Goal: Task Accomplishment & Management: Use online tool/utility

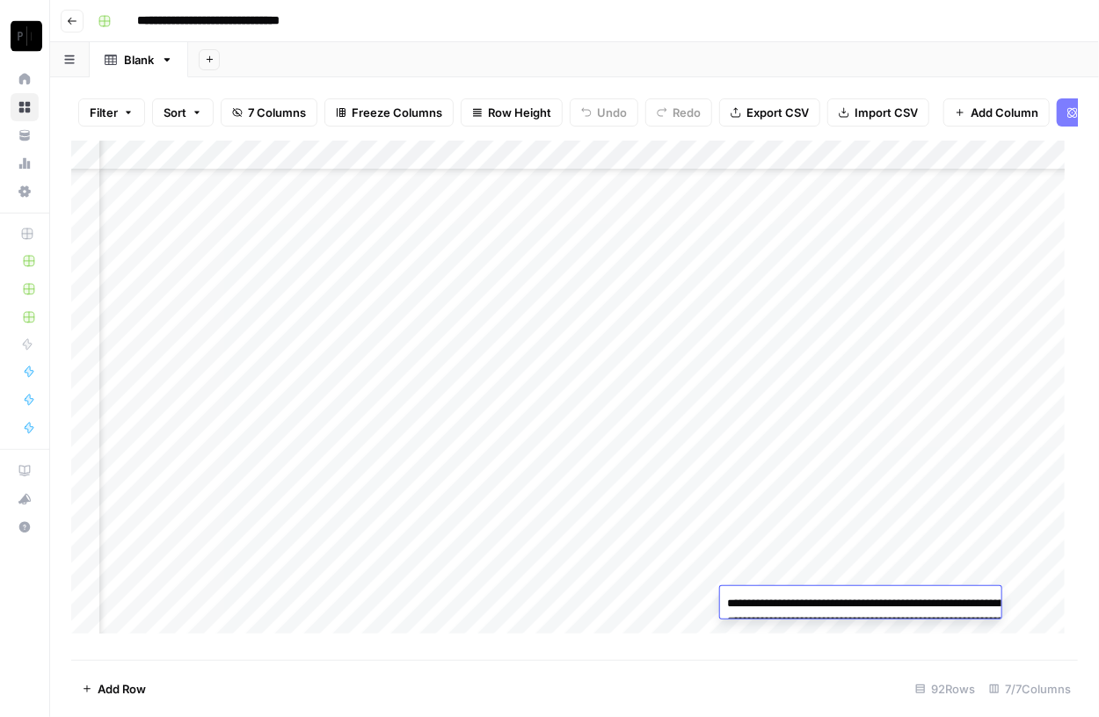
scroll to position [2314, 299]
click at [28, 39] on img "Workspace: Paragon Intel - Copyediting" at bounding box center [27, 36] width 32 height 32
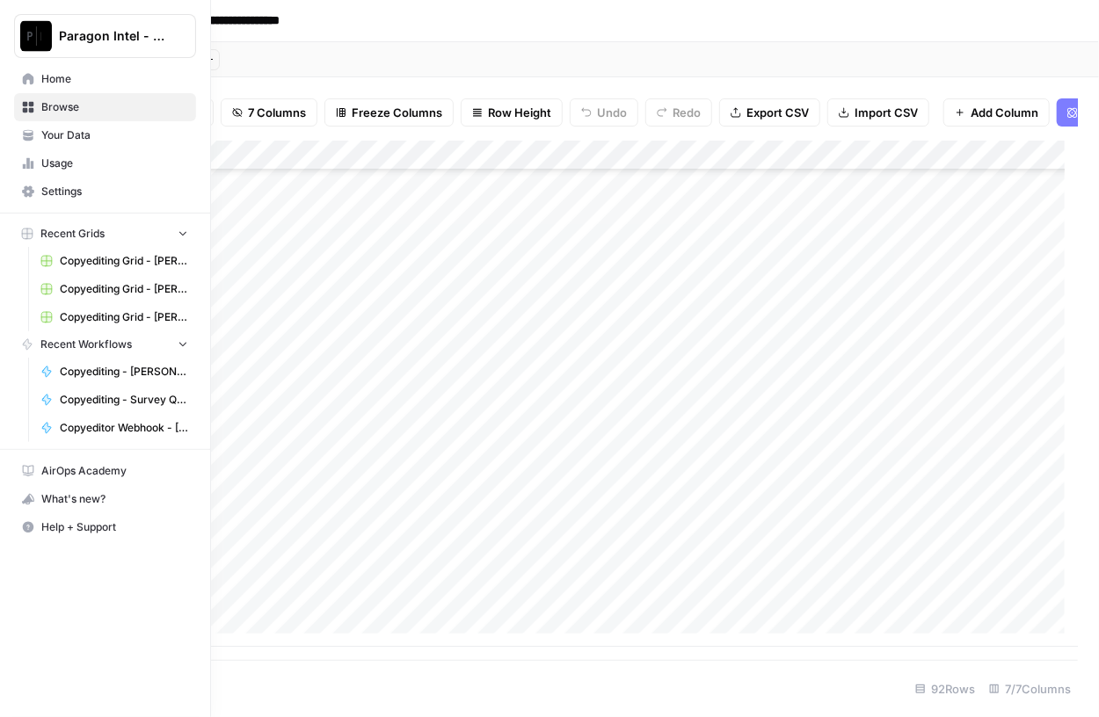
click at [69, 103] on span "Browse" at bounding box center [114, 107] width 147 height 16
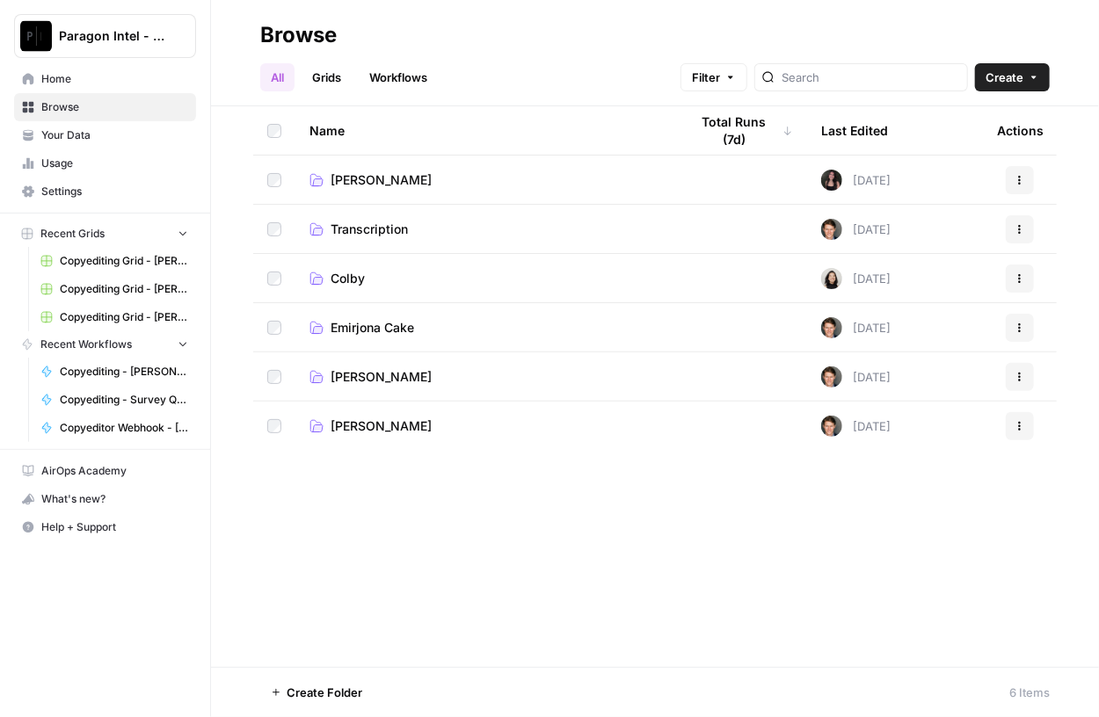
click at [376, 324] on span "Emirjona Cake" at bounding box center [371, 328] width 83 height 18
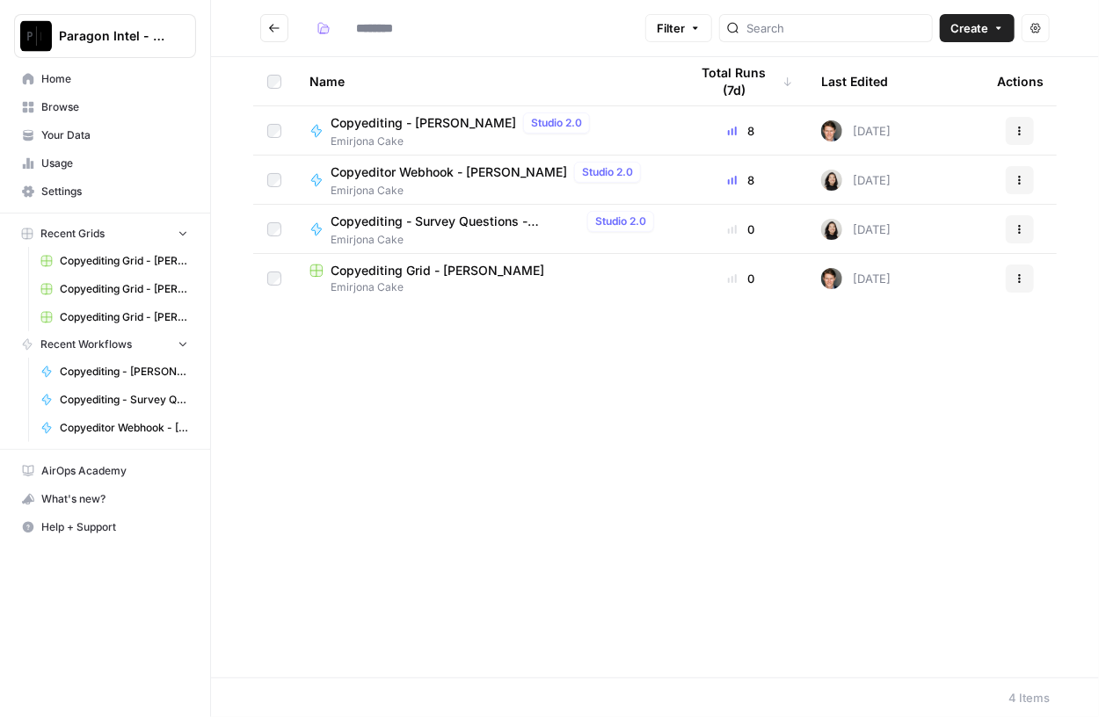
click at [415, 120] on span "Copyediting - [PERSON_NAME]" at bounding box center [422, 123] width 185 height 18
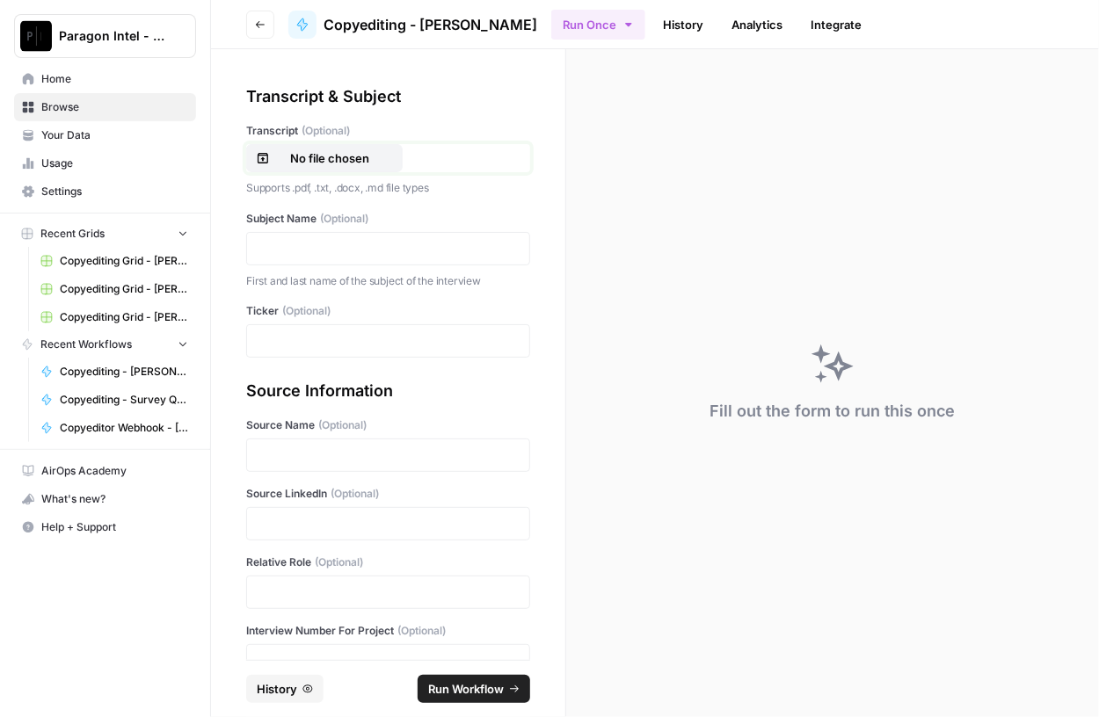
click at [341, 152] on p "No file chosen" at bounding box center [329, 158] width 113 height 18
click at [303, 257] on p at bounding box center [388, 249] width 261 height 18
click at [306, 334] on p at bounding box center [388, 341] width 261 height 18
click at [299, 448] on p at bounding box center [388, 455] width 261 height 18
click at [289, 519] on p at bounding box center [388, 524] width 261 height 18
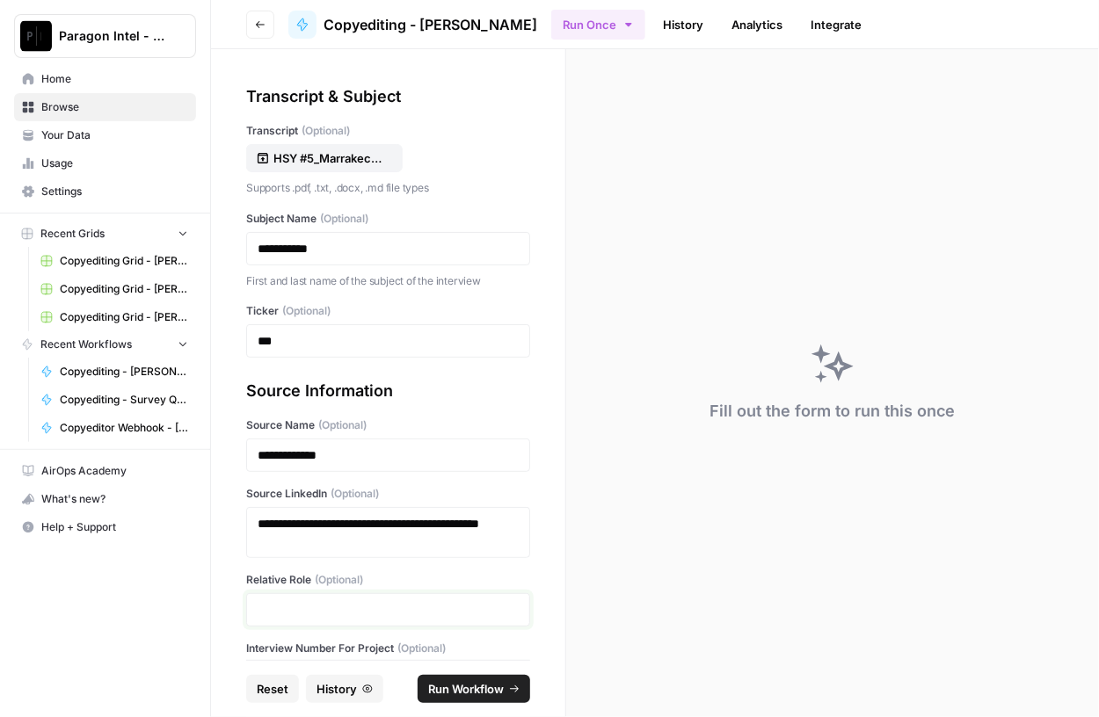
click at [309, 606] on p at bounding box center [388, 610] width 261 height 18
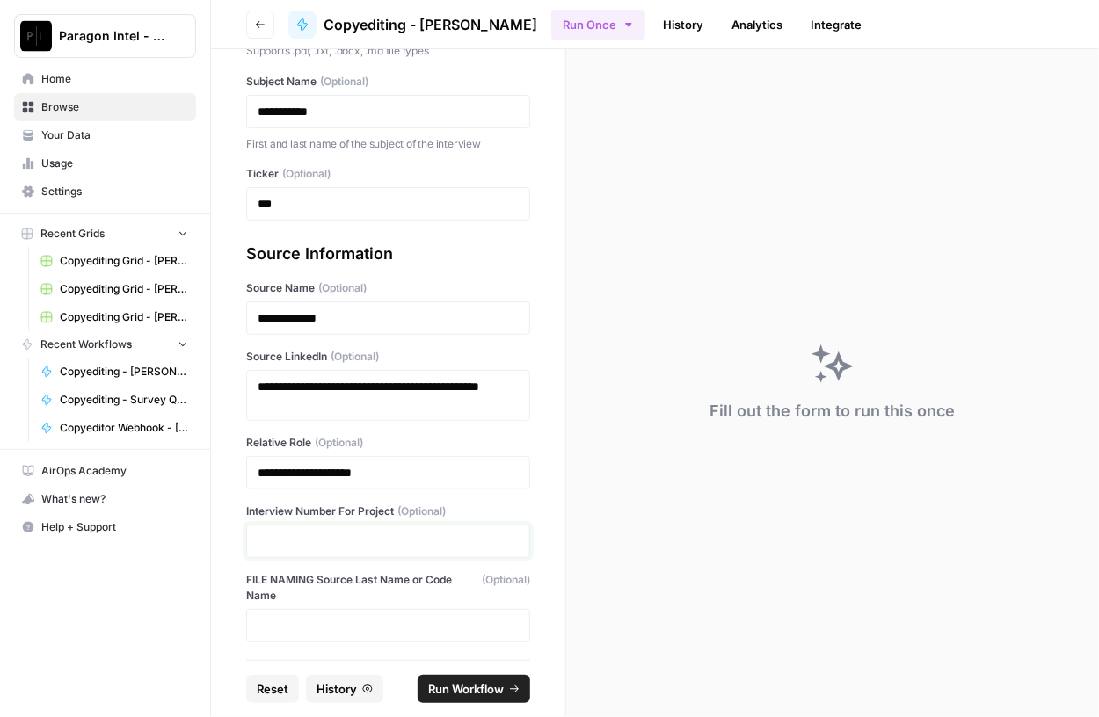
click at [320, 535] on p at bounding box center [388, 542] width 261 height 18
click at [439, 682] on span "Run Workflow" at bounding box center [466, 689] width 76 height 18
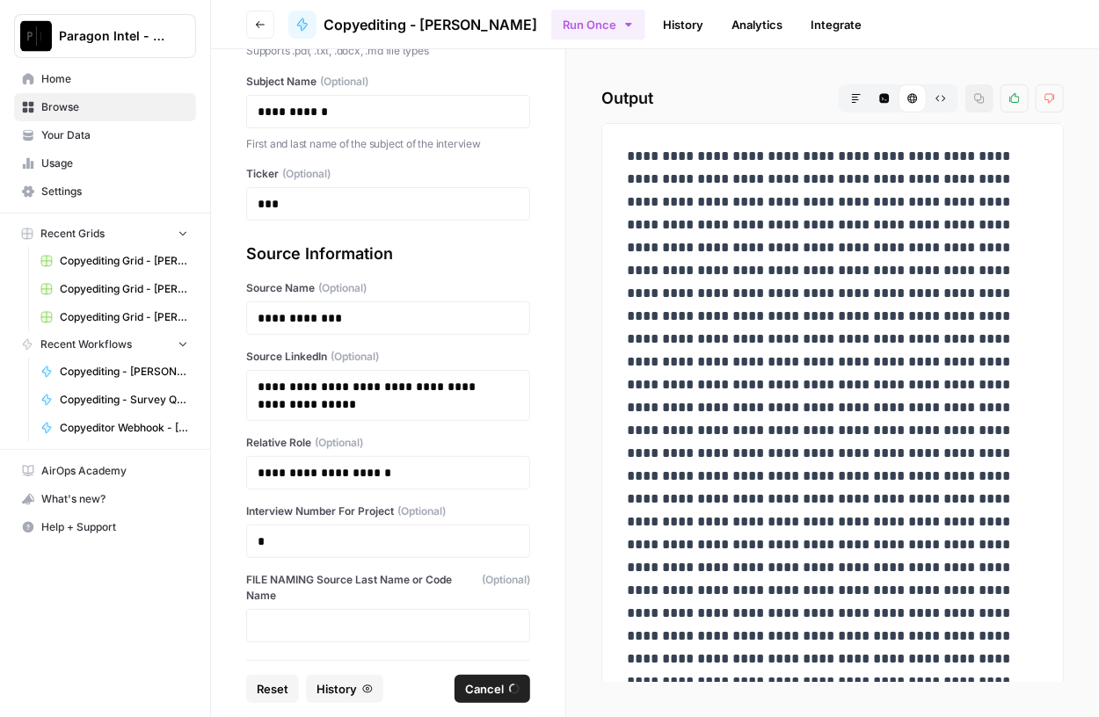
click at [278, 683] on span "Reset" at bounding box center [273, 689] width 32 height 18
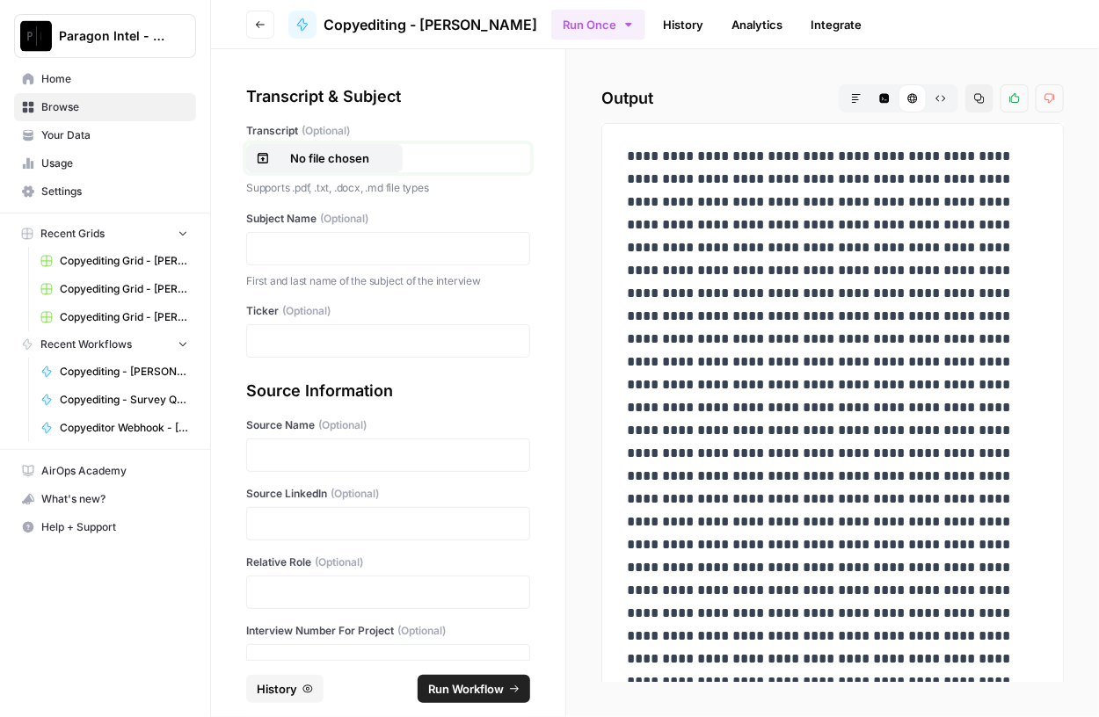
click at [337, 156] on p "No file chosen" at bounding box center [329, 158] width 113 height 18
click at [316, 247] on p at bounding box center [388, 249] width 261 height 18
click at [278, 335] on p at bounding box center [388, 341] width 261 height 18
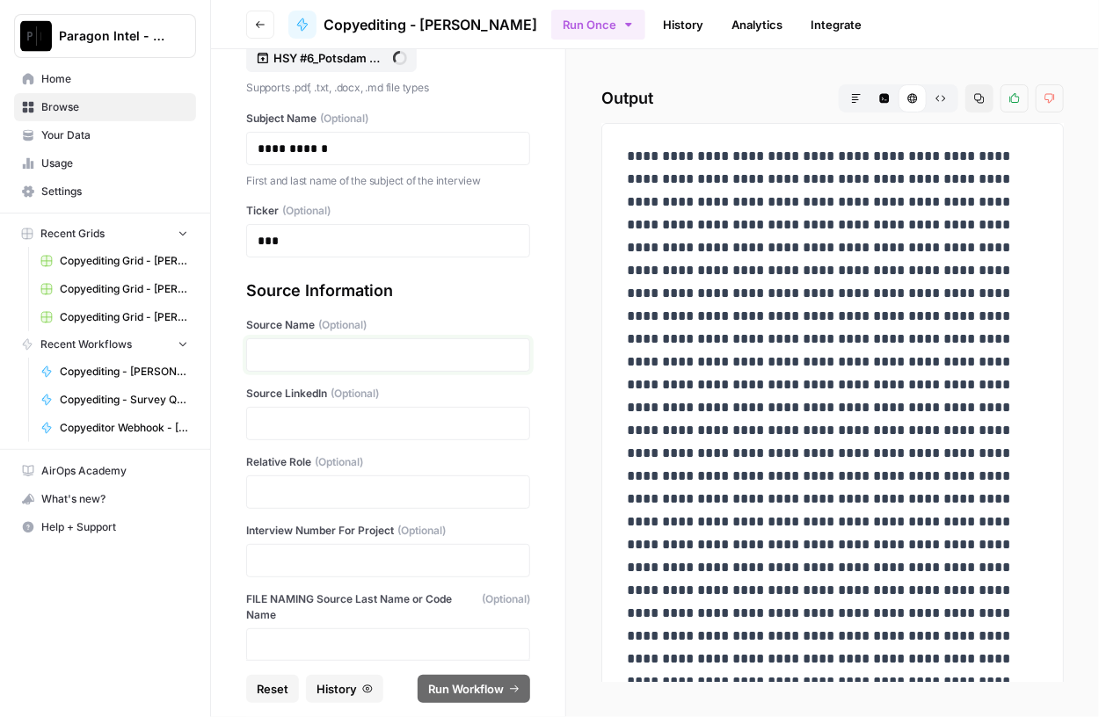
click at [313, 346] on p at bounding box center [388, 355] width 261 height 18
click at [284, 422] on p at bounding box center [388, 424] width 261 height 18
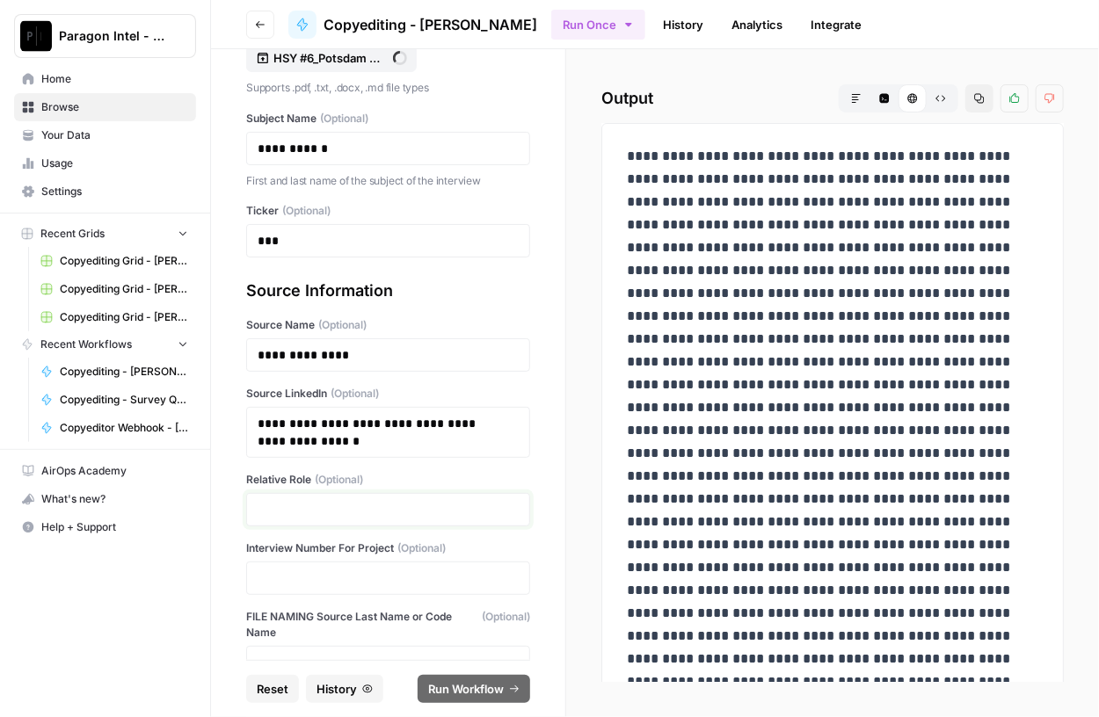
click at [287, 507] on p at bounding box center [388, 510] width 261 height 18
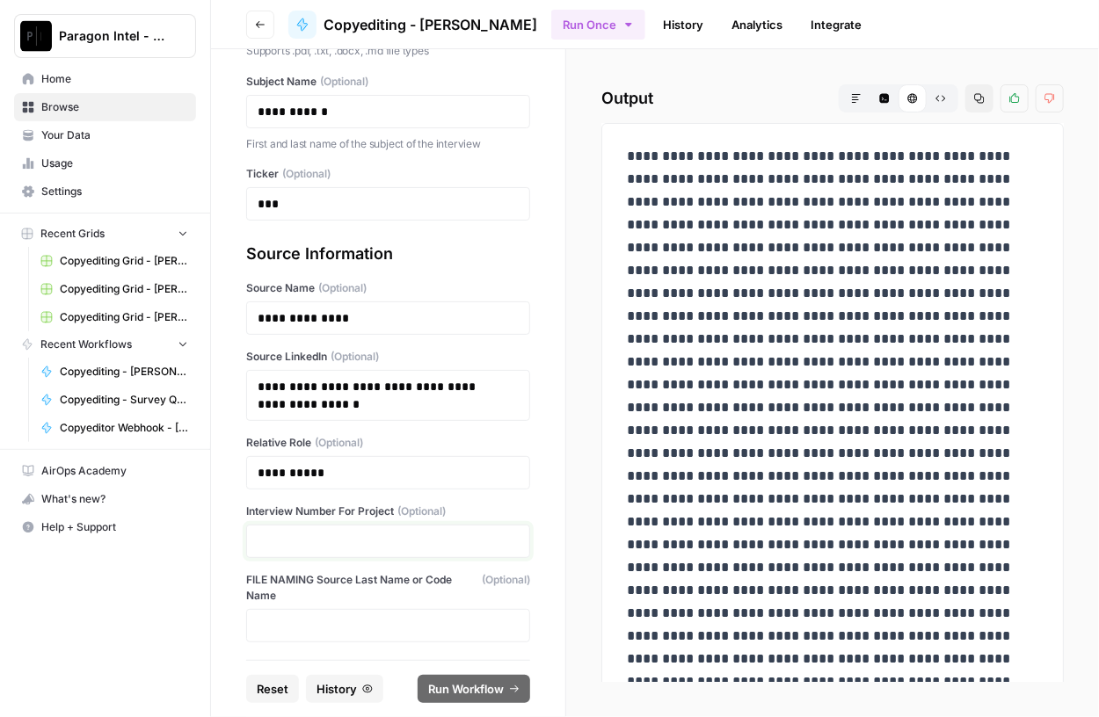
click at [299, 546] on p at bounding box center [388, 542] width 261 height 18
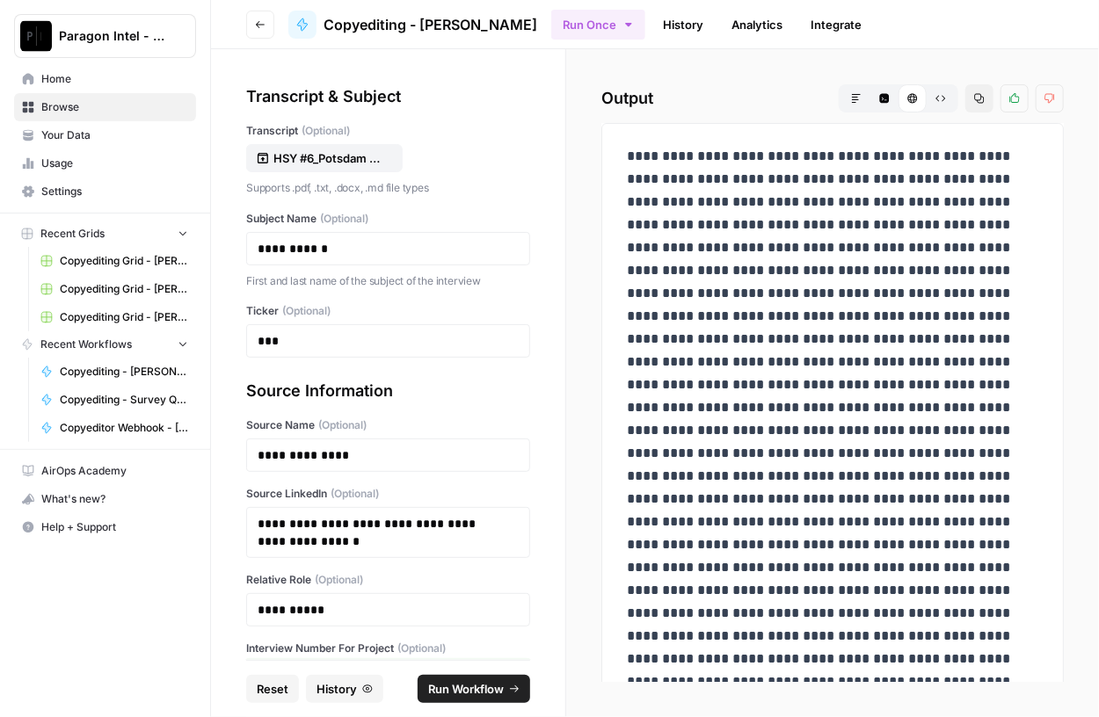
scroll to position [0, 0]
click at [468, 695] on span "Run Workflow" at bounding box center [466, 689] width 76 height 18
